Goal: Communication & Community: Answer question/provide support

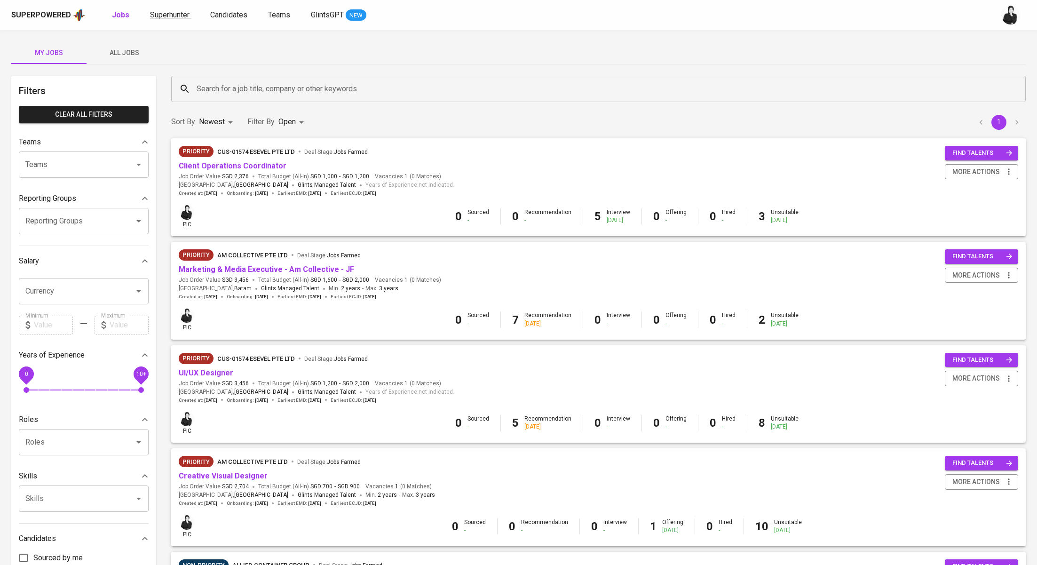
click at [165, 16] on span "Superhunter" at bounding box center [170, 14] width 40 height 9
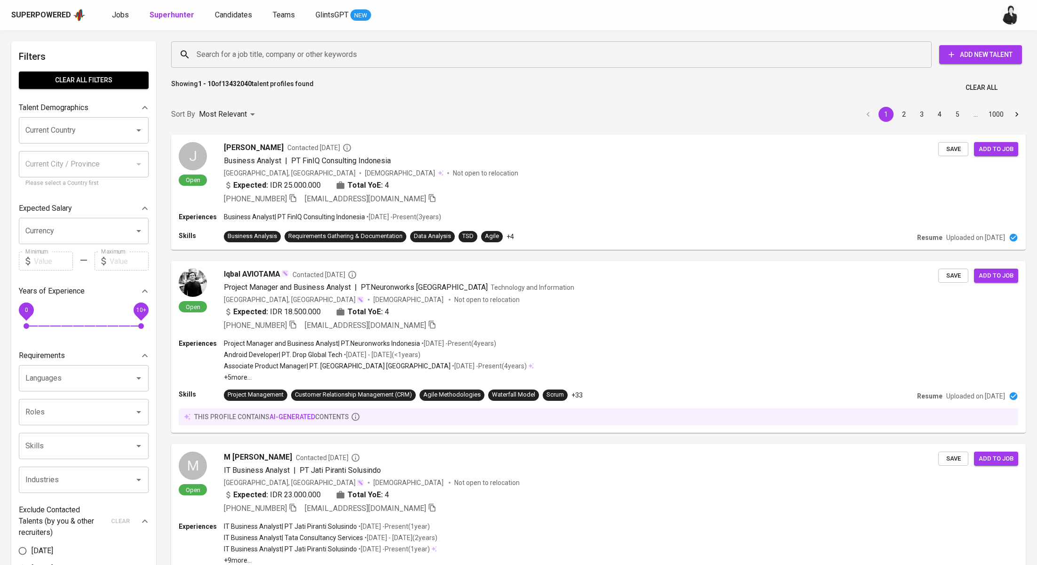
click at [105, 7] on div "Superpowered Jobs Superhunter Candidates Teams GlintsGPT NEW" at bounding box center [518, 15] width 1037 height 30
click at [117, 20] on link "Jobs" at bounding box center [121, 15] width 19 height 12
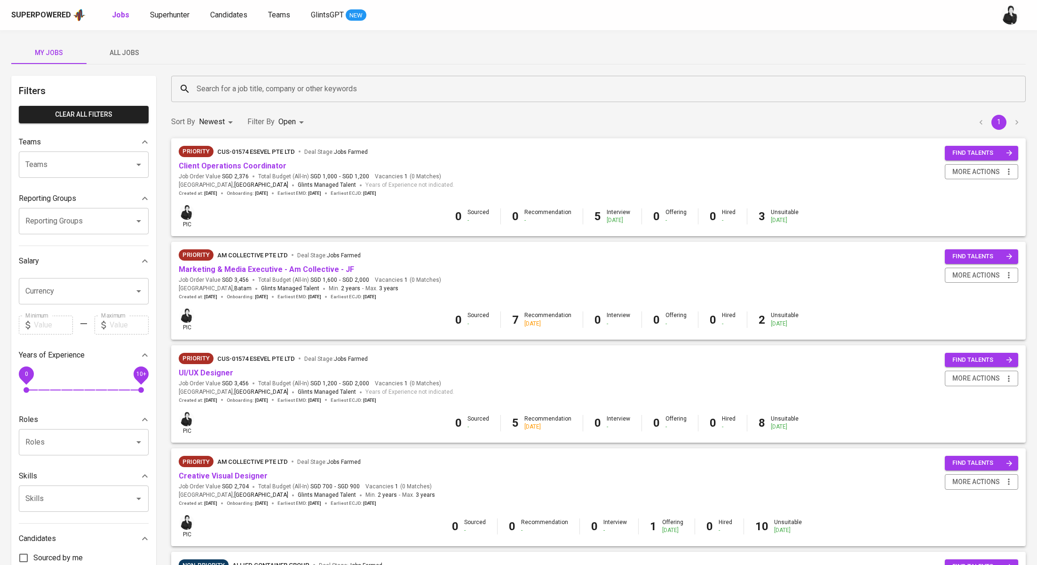
click at [141, 49] on span "All Jobs" at bounding box center [124, 53] width 64 height 12
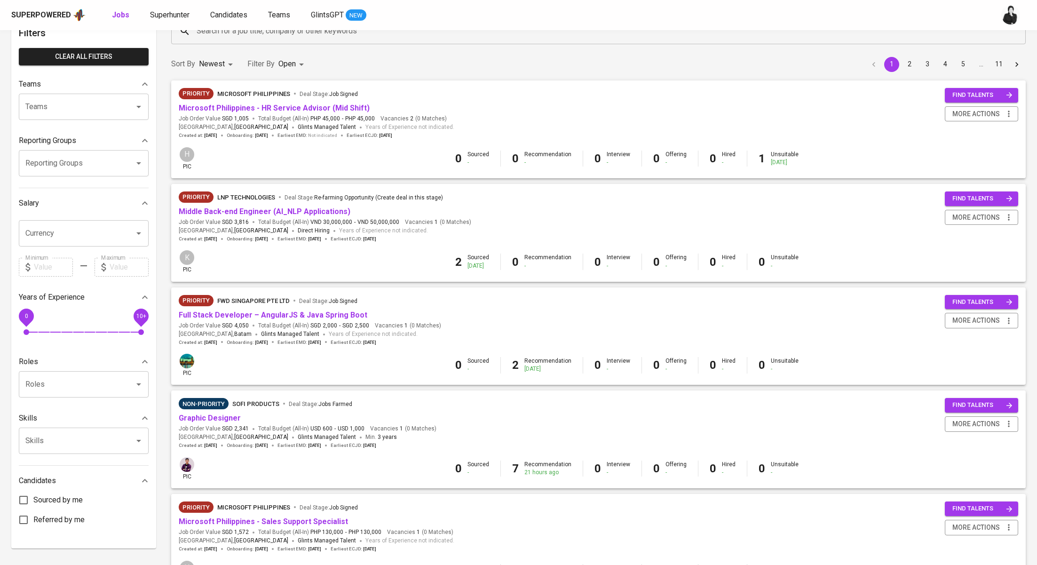
scroll to position [666, 0]
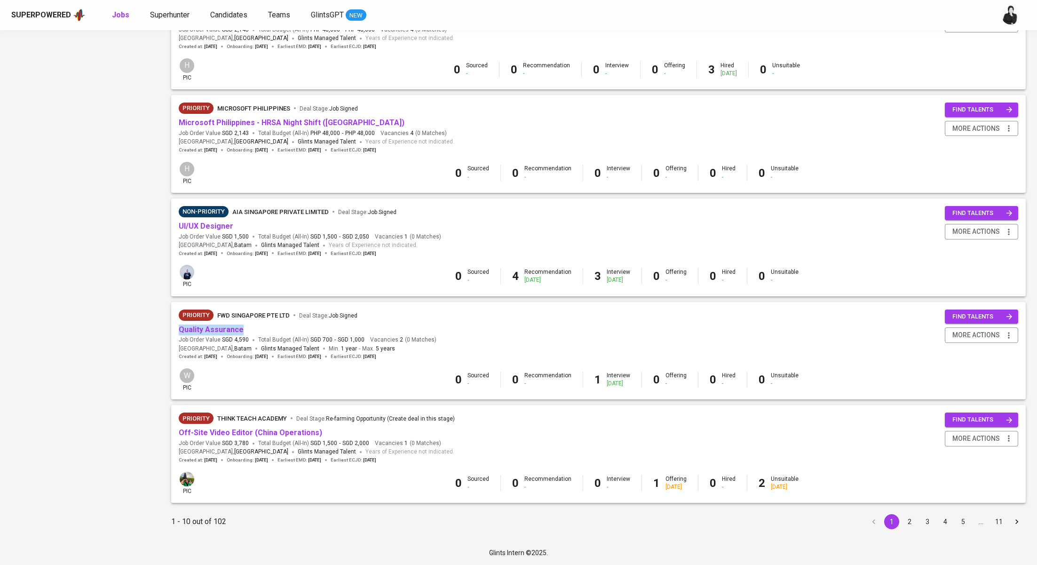
click at [907, 524] on button "2" at bounding box center [909, 521] width 15 height 15
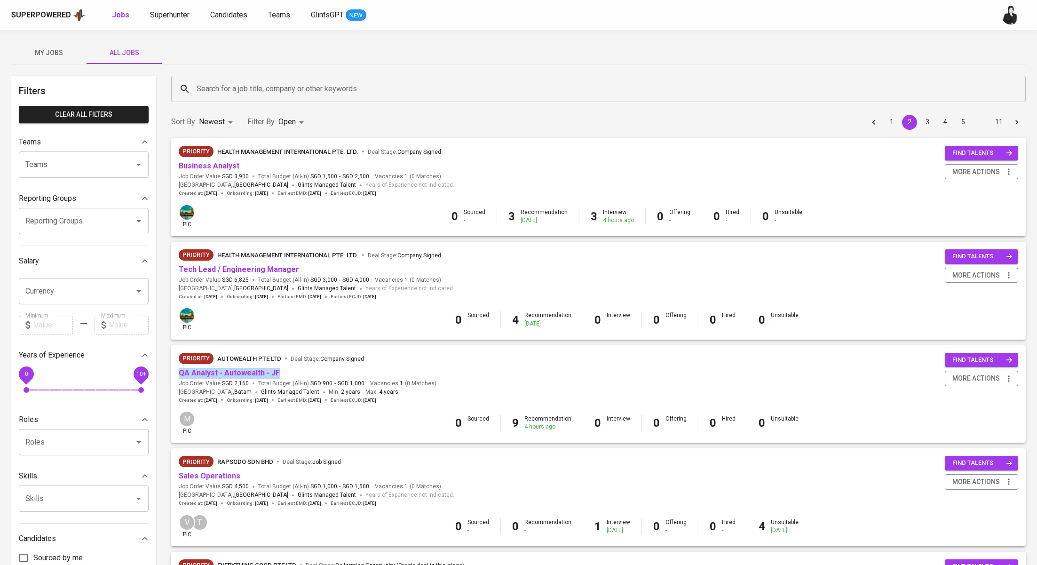
click at [53, 45] on button "My Jobs" at bounding box center [48, 52] width 75 height 23
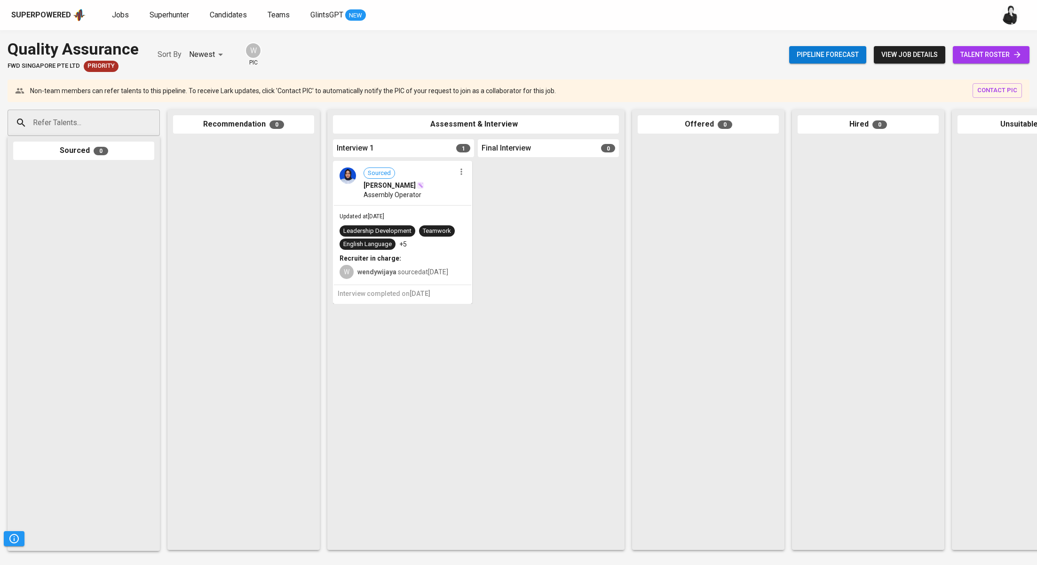
click at [998, 50] on span "talent roster" at bounding box center [991, 55] width 62 height 12
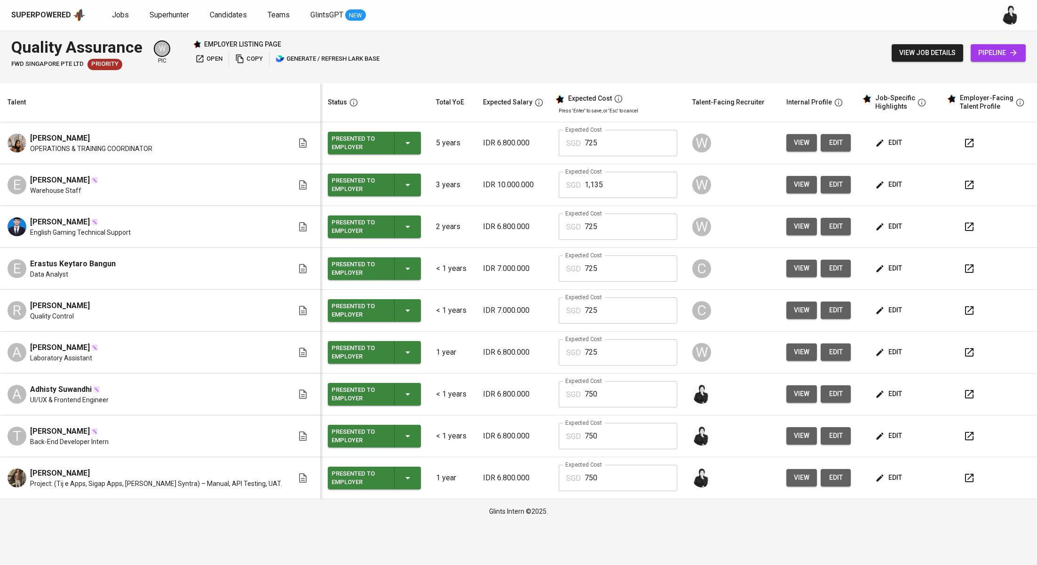
click at [984, 50] on span "pipeline" at bounding box center [998, 53] width 40 height 12
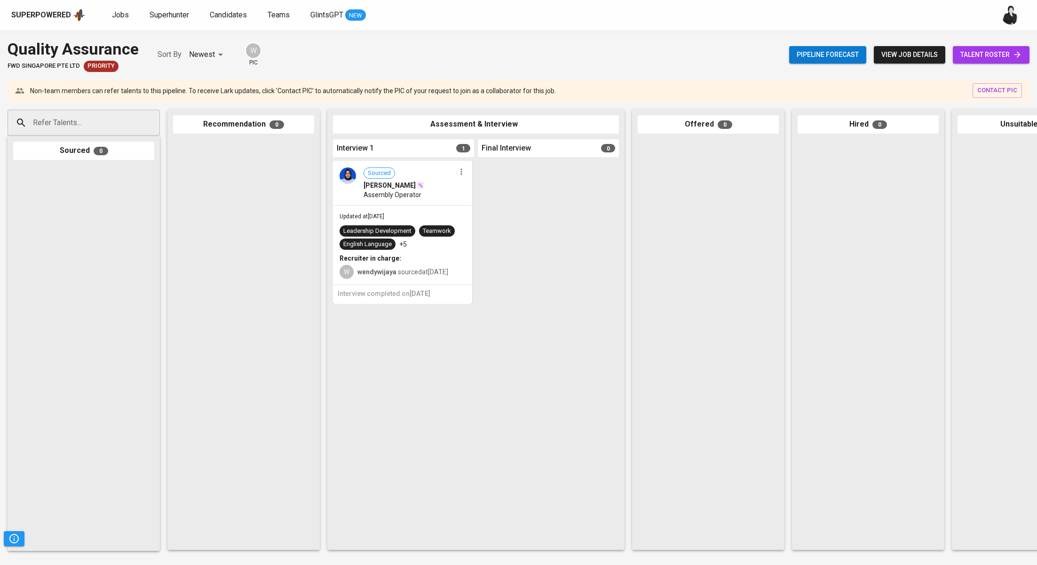
click at [118, 119] on input "Refer Talents..." at bounding box center [80, 123] width 99 height 18
paste input "adhistysuwandhi@gmail.com"
type input "adhistysuwandhi@gmail.com"
click at [101, 162] on span "UI/UX & Frontend Engineer" at bounding box center [73, 158] width 69 height 9
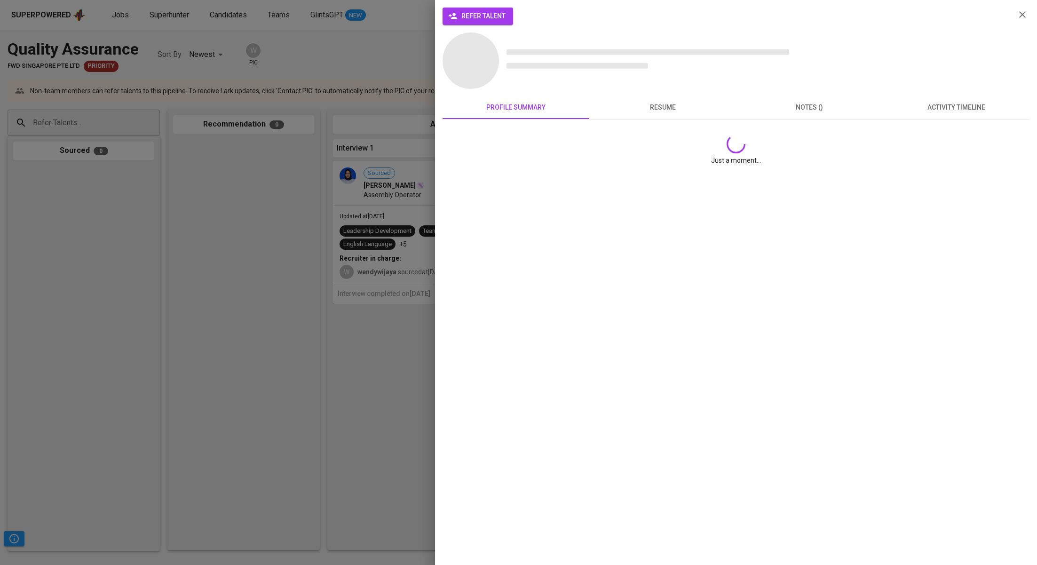
scroll to position [0, 0]
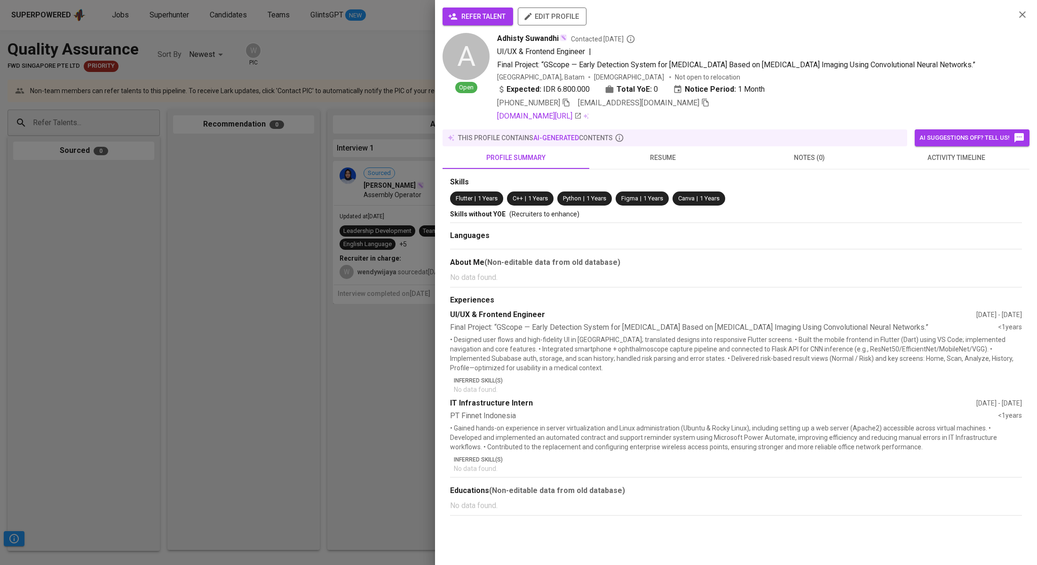
click at [486, 23] on button "refer talent" at bounding box center [478, 17] width 71 height 18
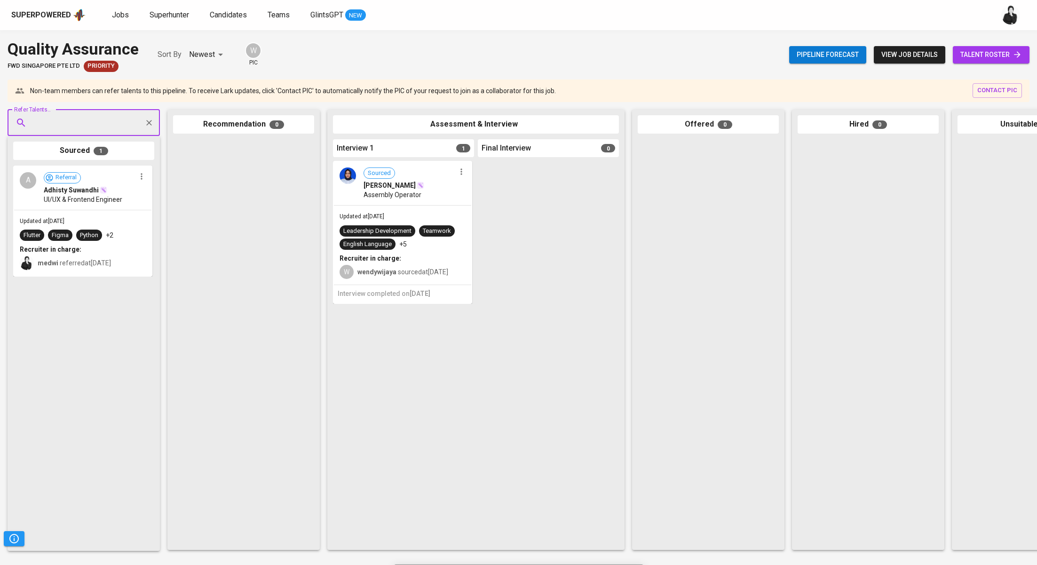
paste input "tessairwani@gmail.com"
type input "tessairwani@gmail.com"
click at [103, 154] on span "Back-End Developer Intern" at bounding box center [73, 158] width 68 height 9
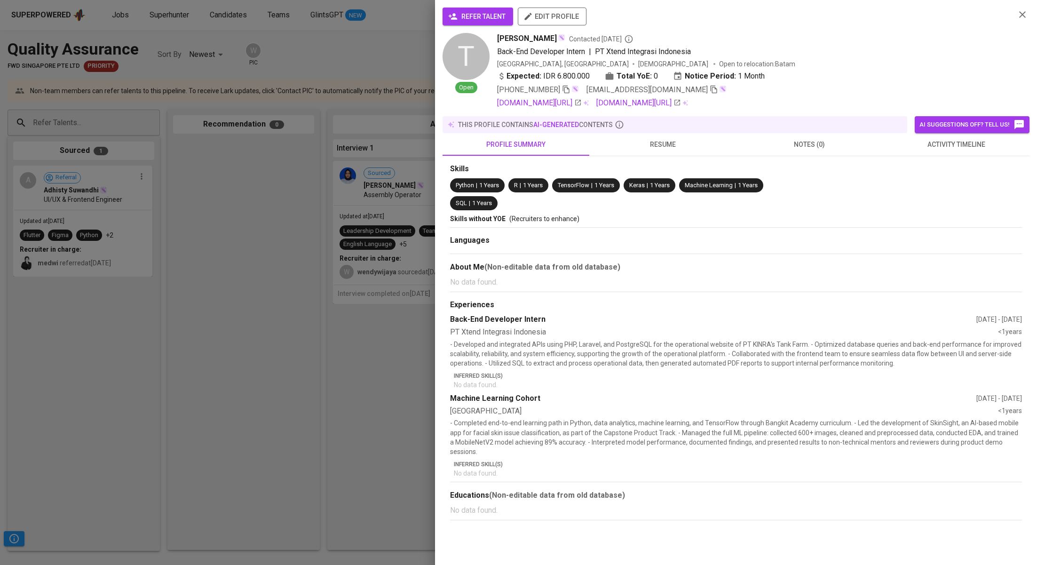
click at [490, 16] on span "refer talent" at bounding box center [478, 17] width 56 height 12
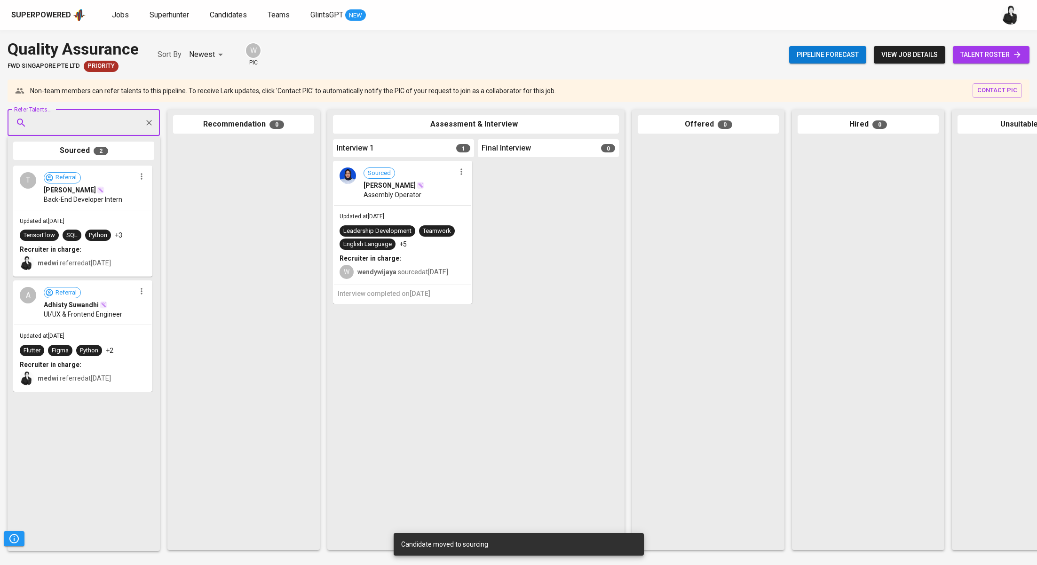
paste input "yuliogirsang1@gmail.com"
type input "yuliogirsang1@gmail.com"
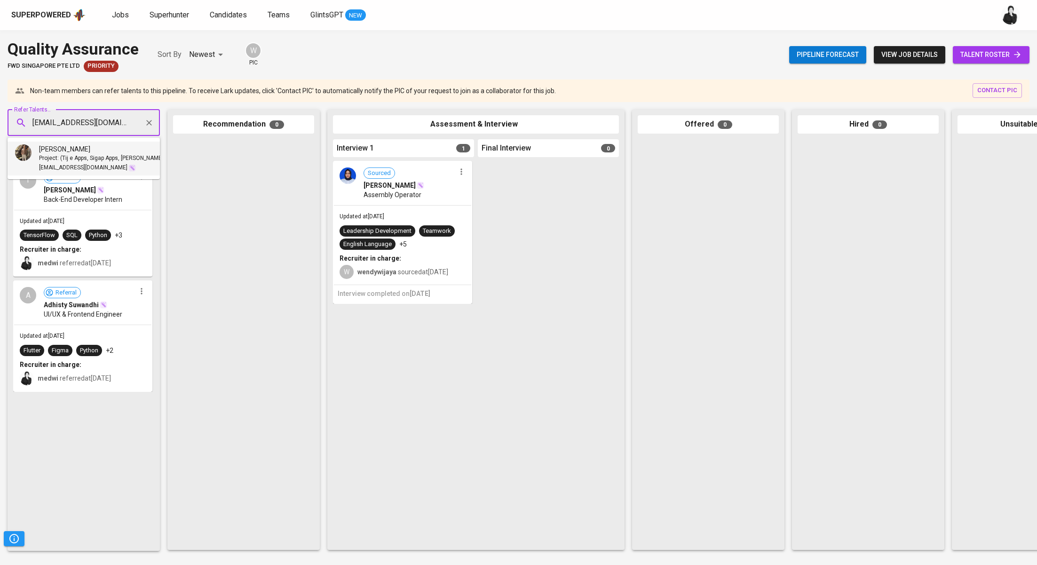
click at [100, 157] on span "Project: (Tij e Apps, Sigap Apps, dan Syntra) – Manual, API Testing, UAT." at bounding box center [147, 158] width 216 height 9
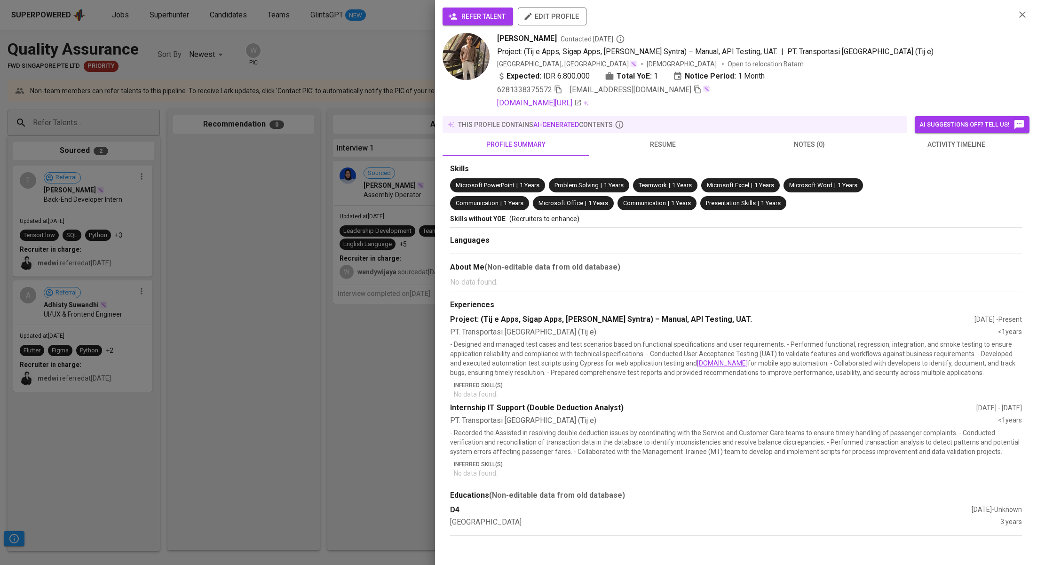
click at [479, 14] on span "refer talent" at bounding box center [478, 17] width 56 height 12
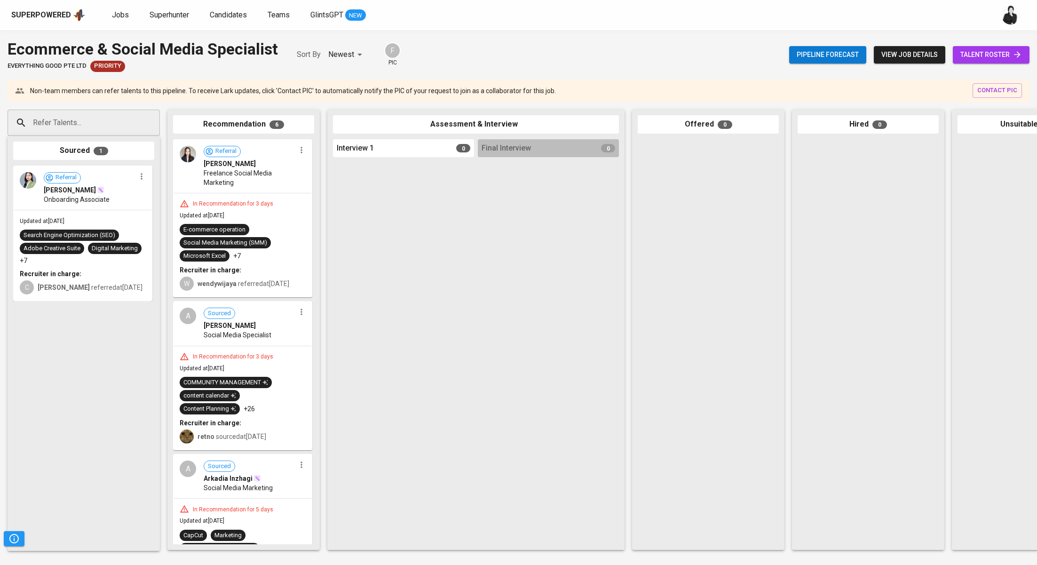
click at [974, 51] on span "talent roster" at bounding box center [991, 55] width 62 height 12
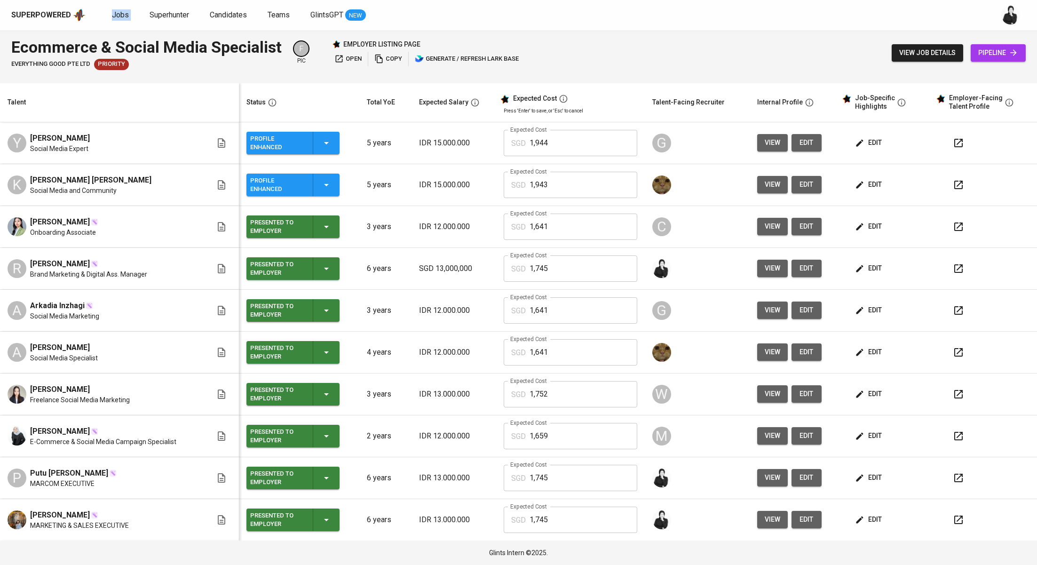
click at [1009, 51] on icon at bounding box center [1013, 52] width 9 height 9
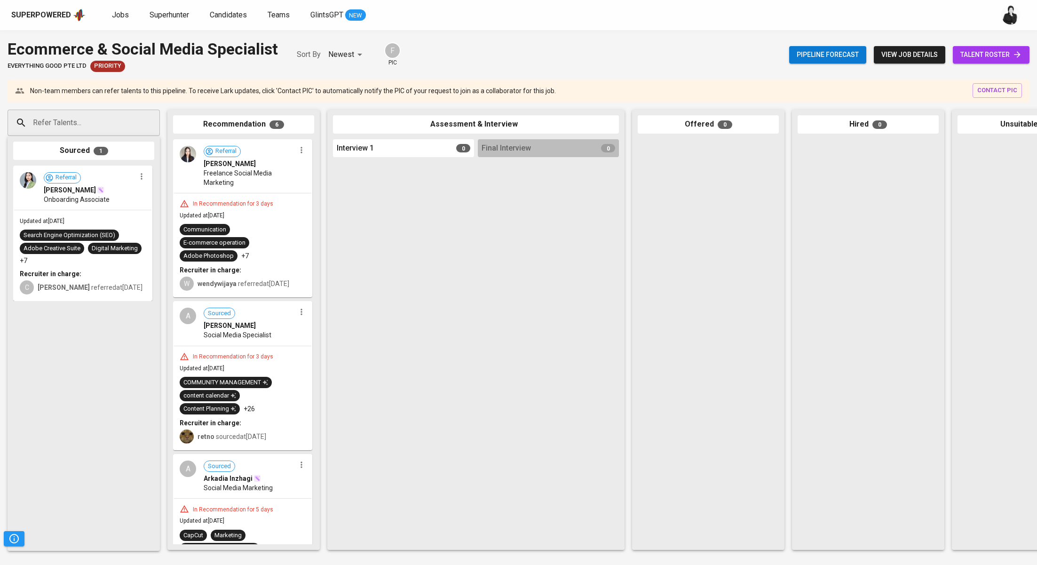
click at [129, 114] on input "Refer Talents..." at bounding box center [80, 123] width 99 height 18
paste input "rosaliaekap11@gmail.com"
type input "[EMAIL_ADDRESS][DOMAIN_NAME]"
click at [107, 157] on span "Brand Marketing & Digital Ass. Manager" at bounding box center [90, 158] width 103 height 9
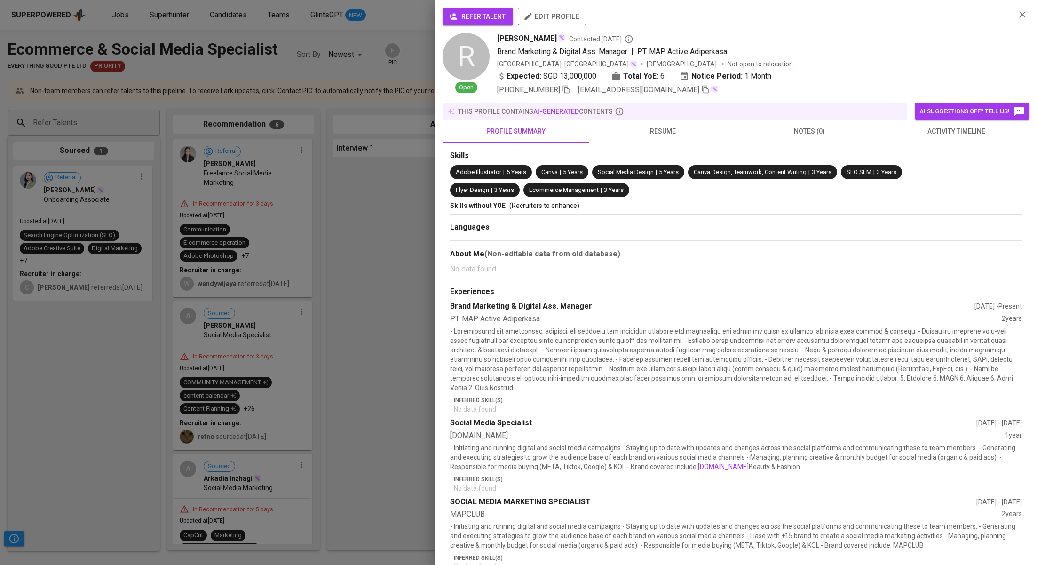
click at [476, 20] on span "refer talent" at bounding box center [478, 17] width 56 height 12
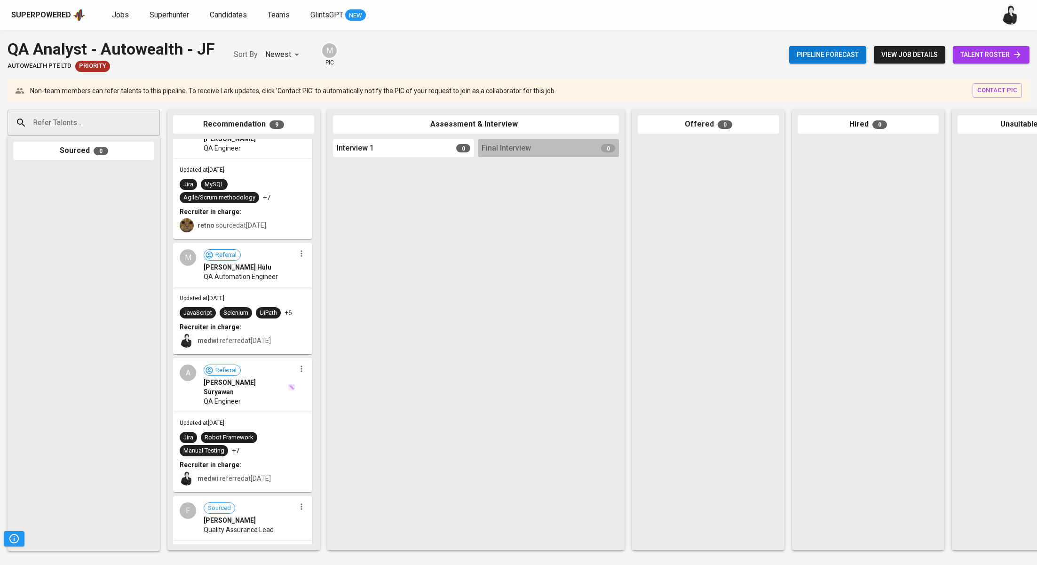
scroll to position [259, 0]
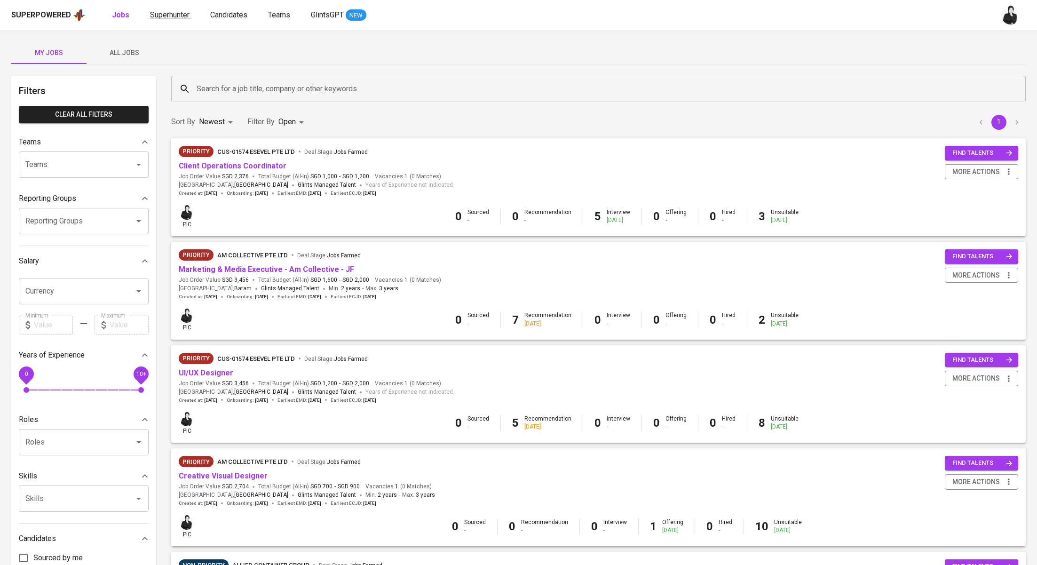
click at [170, 19] on span "Superhunter" at bounding box center [170, 14] width 40 height 9
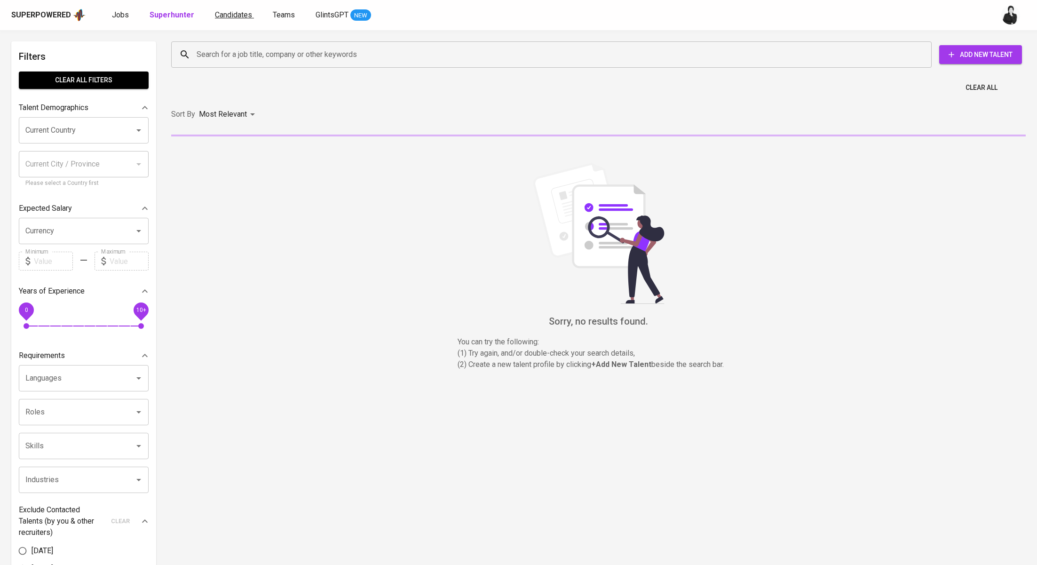
click at [232, 14] on span "Candidates" at bounding box center [233, 14] width 37 height 9
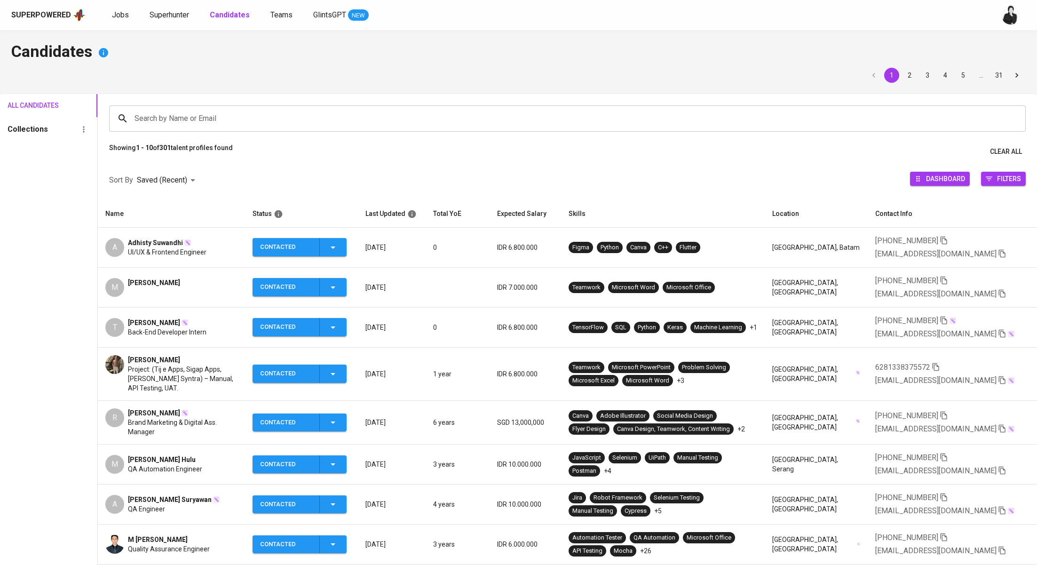
click at [146, 408] on span "[PERSON_NAME]" at bounding box center [154, 412] width 52 height 9
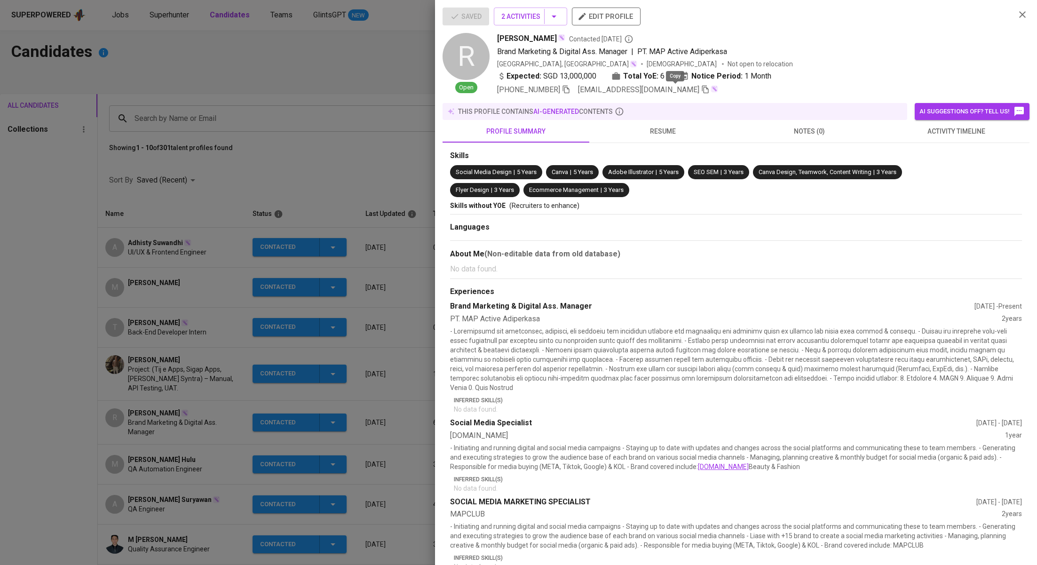
click at [701, 90] on icon "button" at bounding box center [705, 89] width 8 height 8
click at [289, 173] on div at bounding box center [518, 282] width 1037 height 565
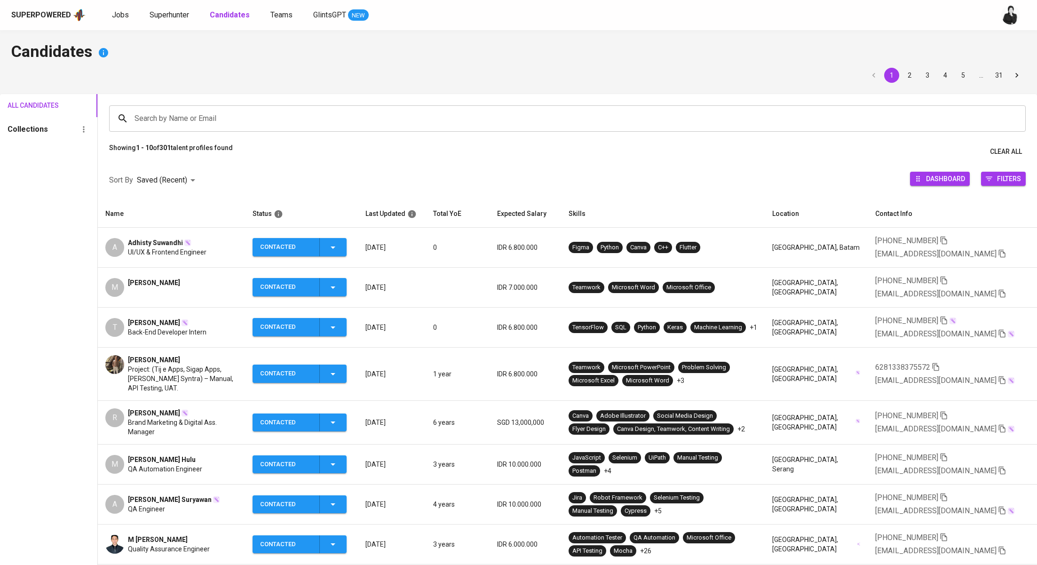
click at [171, 241] on span "Adhisty Suwandhi" at bounding box center [155, 242] width 55 height 9
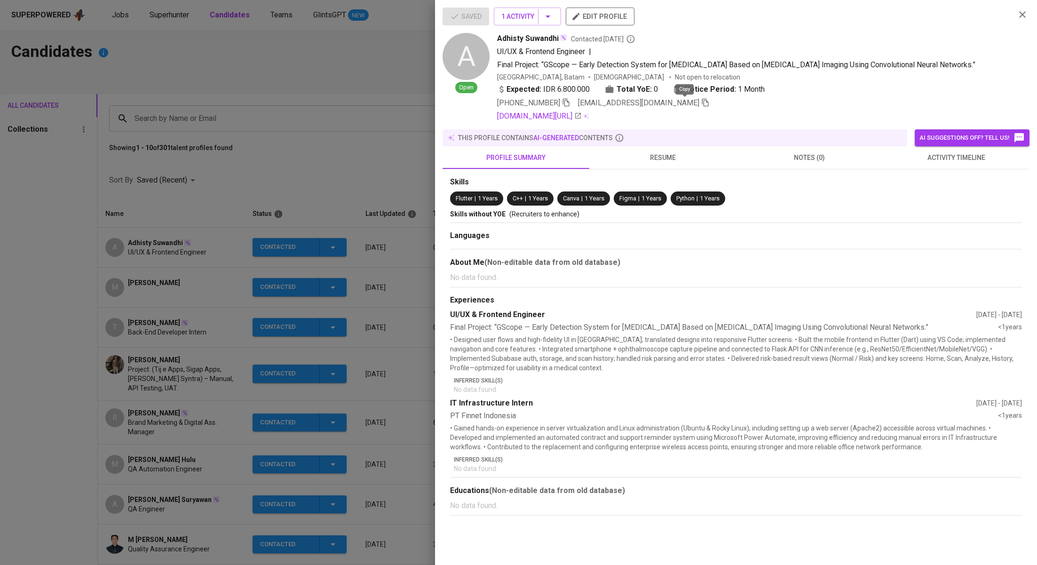
click at [702, 102] on icon "button" at bounding box center [705, 103] width 7 height 8
click at [194, 232] on div at bounding box center [518, 282] width 1037 height 565
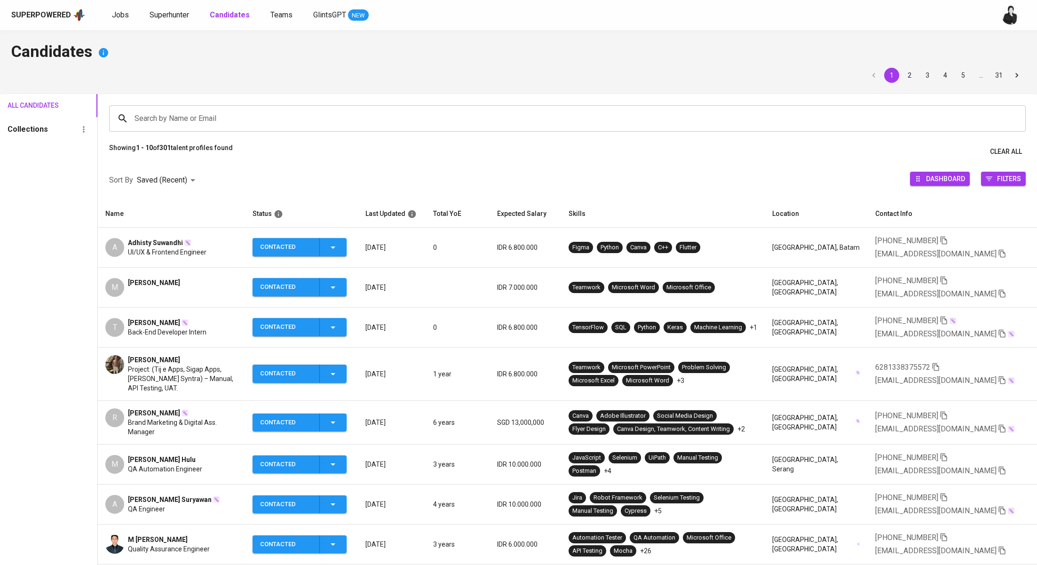
click at [147, 316] on td "T Tessa Agitha Back-End Developer Intern" at bounding box center [171, 328] width 147 height 40
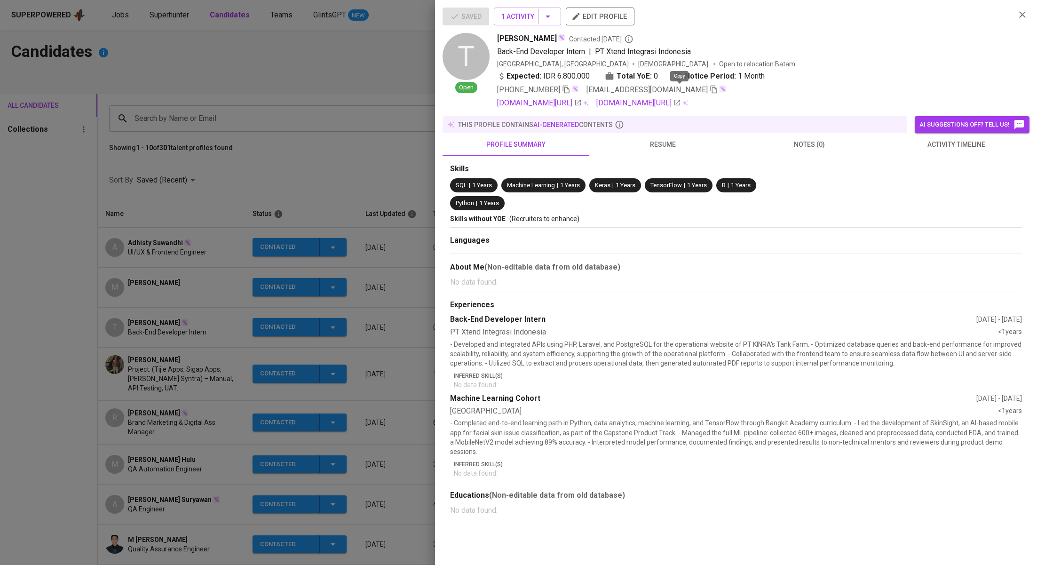
click at [710, 92] on icon "button" at bounding box center [714, 89] width 8 height 8
click at [191, 307] on div at bounding box center [518, 282] width 1037 height 565
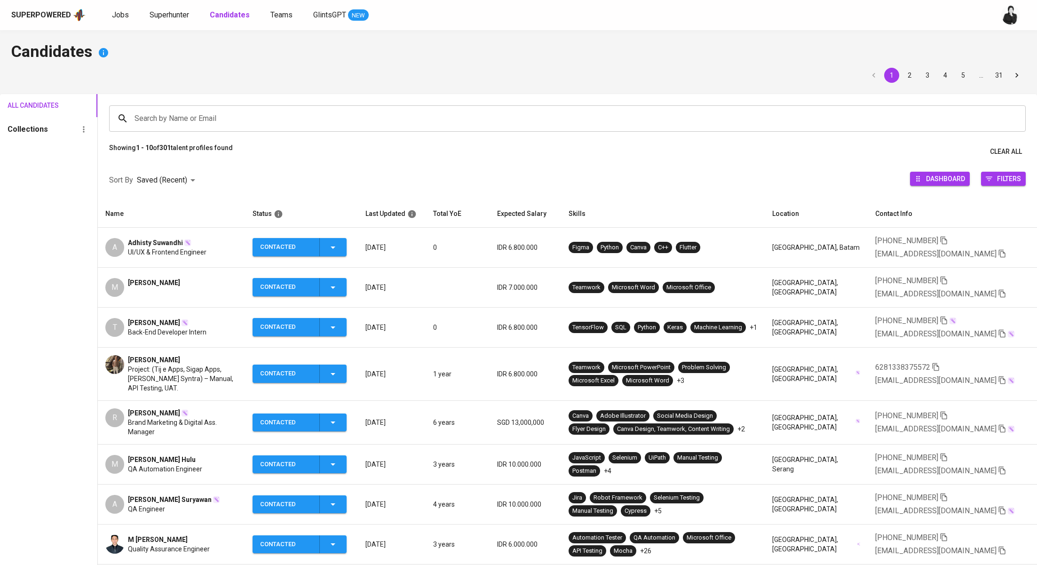
click at [166, 355] on span "Yulio Christyano Girsang" at bounding box center [154, 359] width 52 height 9
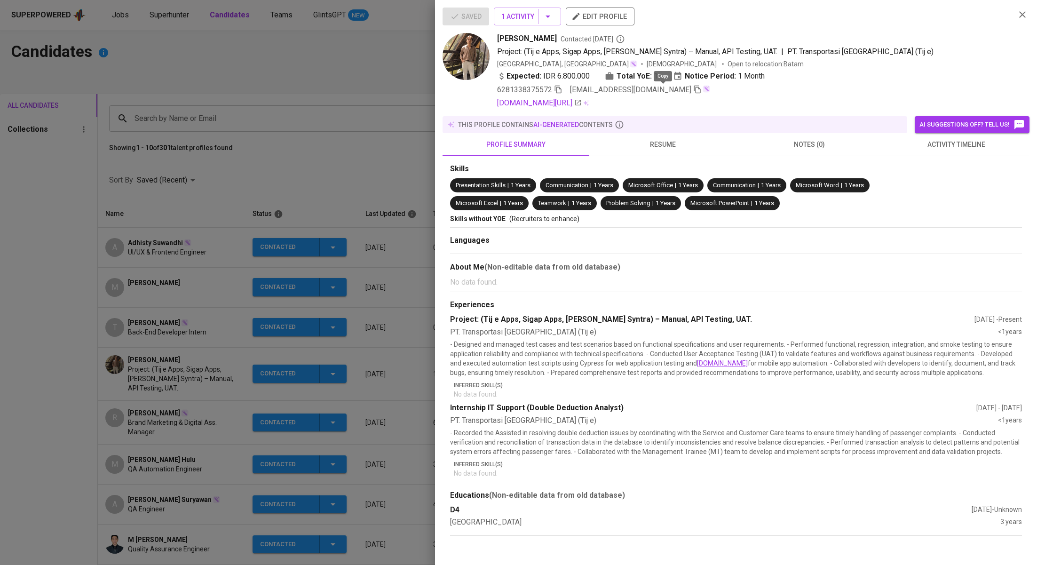
click at [693, 92] on icon "button" at bounding box center [697, 89] width 8 height 8
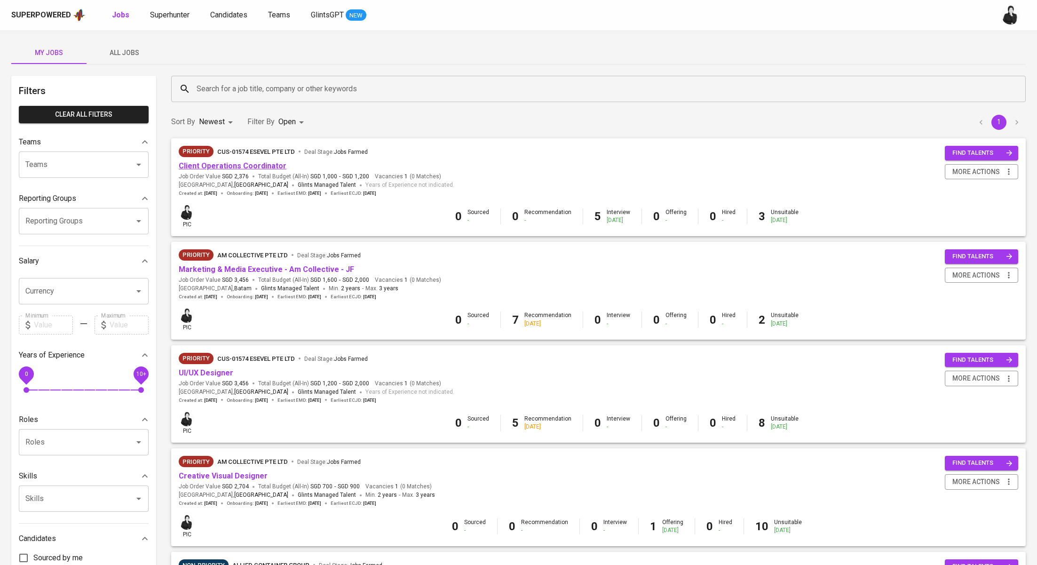
click at [277, 164] on link "Client Operations Coordinator" at bounding box center [233, 165] width 108 height 9
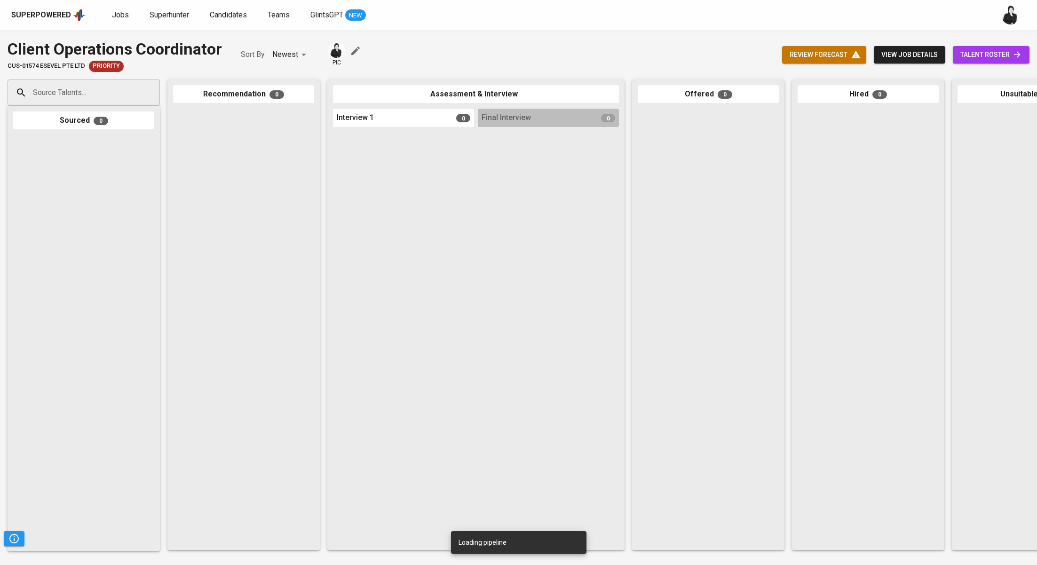
click at [984, 48] on link "talent roster" at bounding box center [991, 54] width 77 height 17
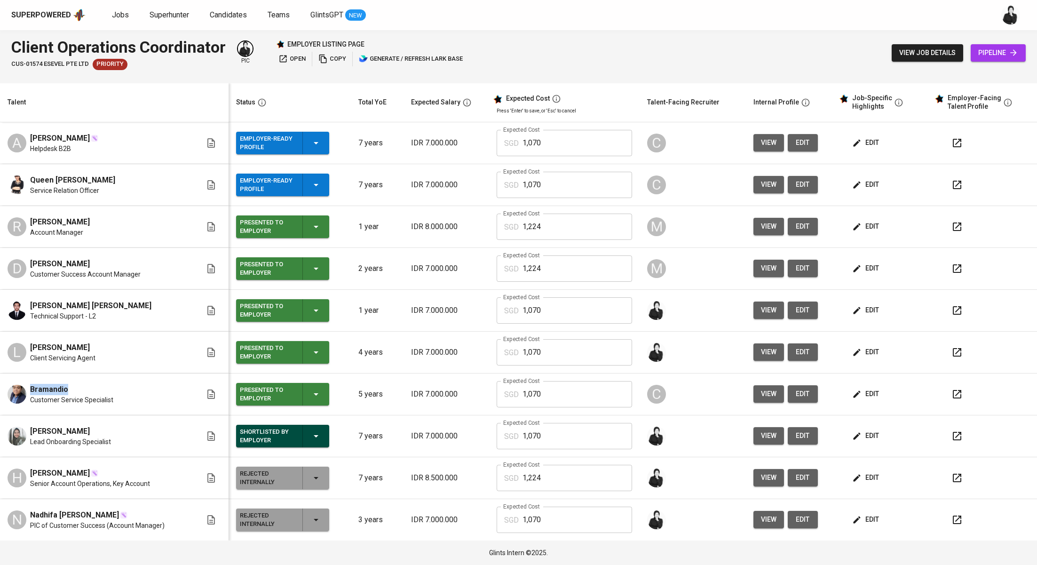
drag, startPoint x: 73, startPoint y: 389, endPoint x: 16, endPoint y: 387, distance: 57.0
click at [16, 387] on div "Bramandio Customer Service Specialist" at bounding box center [105, 394] width 194 height 21
copy span "Bramandio"
click at [958, 401] on button "button" at bounding box center [957, 394] width 23 height 23
click at [121, 18] on span "Jobs" at bounding box center [120, 14] width 17 height 9
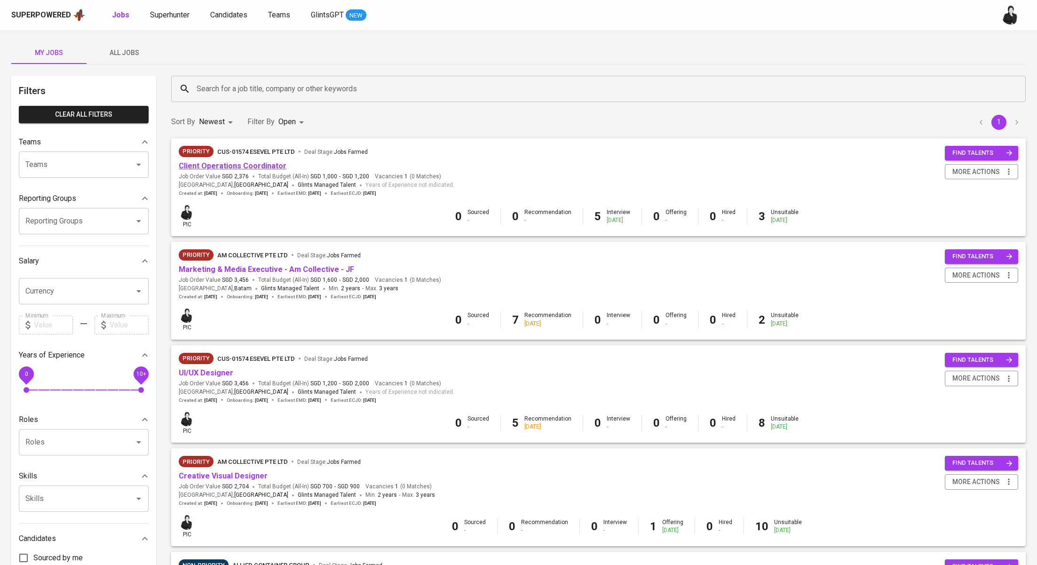
click at [268, 170] on link "Client Operations Coordinator" at bounding box center [233, 165] width 108 height 9
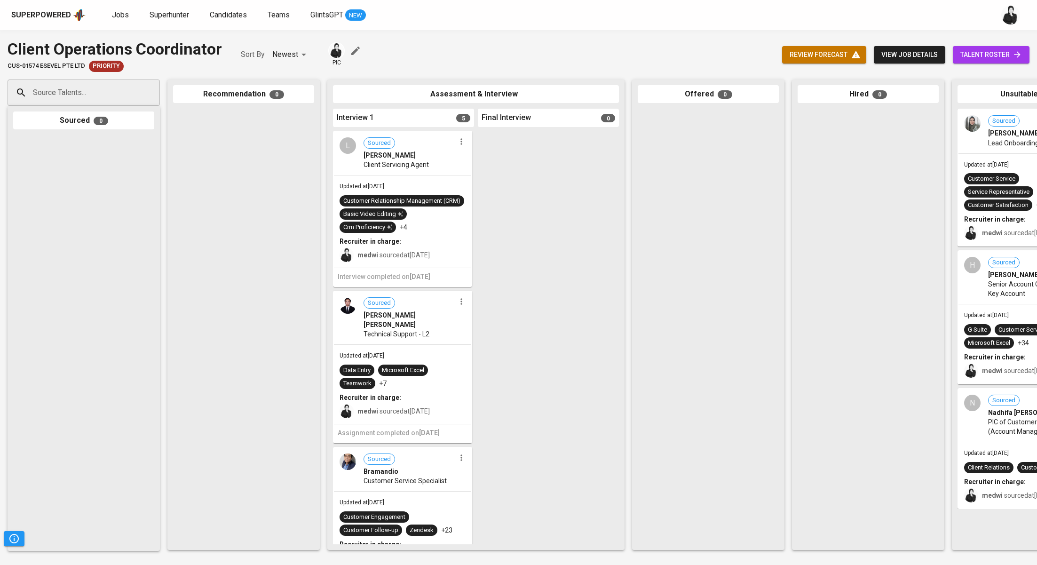
click at [960, 61] on link "talent roster" at bounding box center [991, 54] width 77 height 17
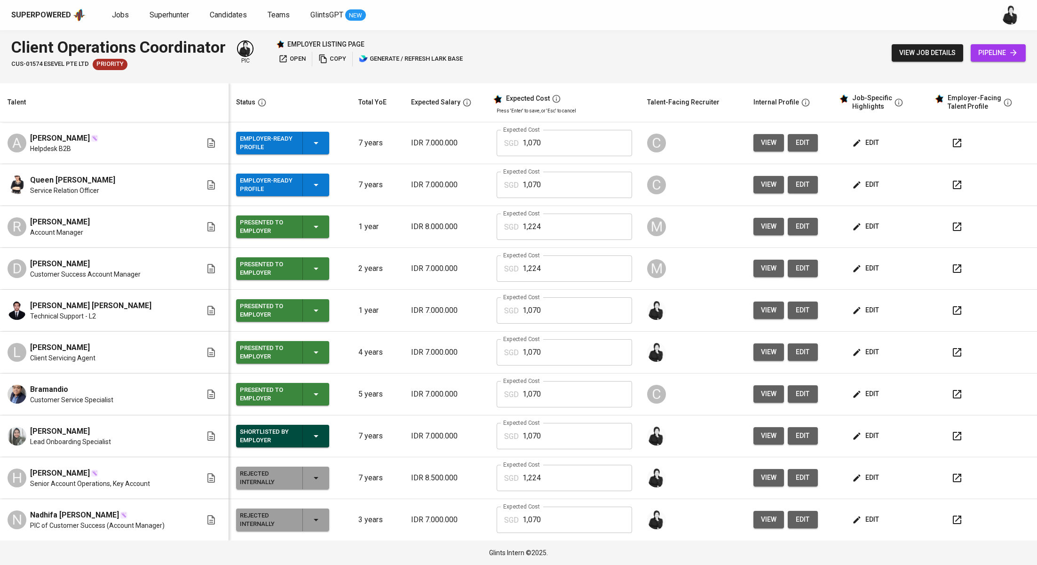
click at [950, 393] on button "button" at bounding box center [957, 394] width 23 height 23
